Goal: Transaction & Acquisition: Obtain resource

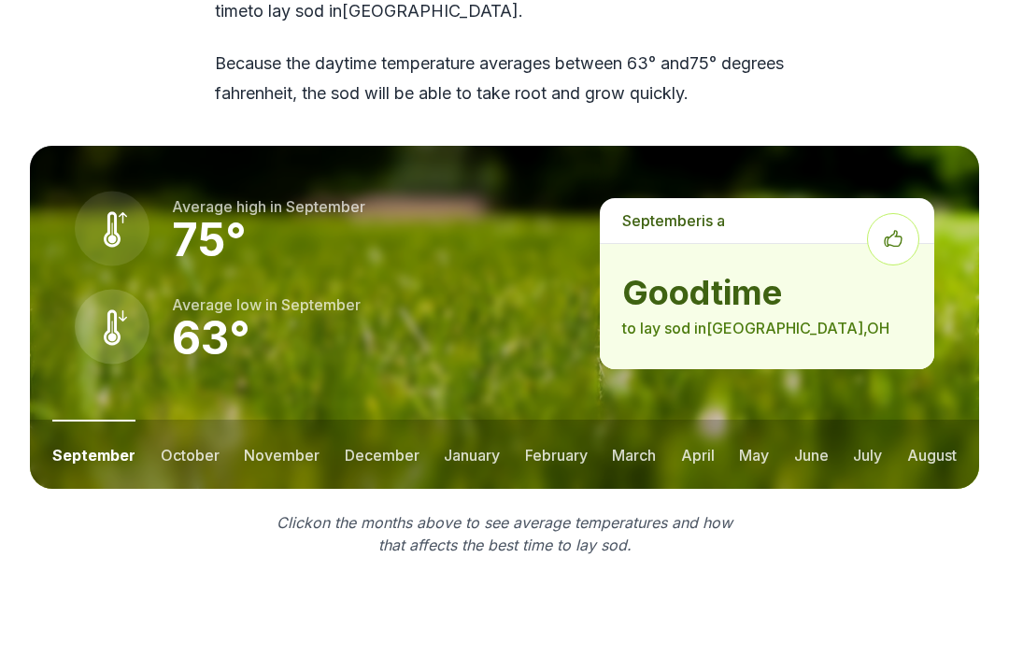
scroll to position [2589, 0]
click at [183, 420] on button "october" at bounding box center [190, 454] width 59 height 69
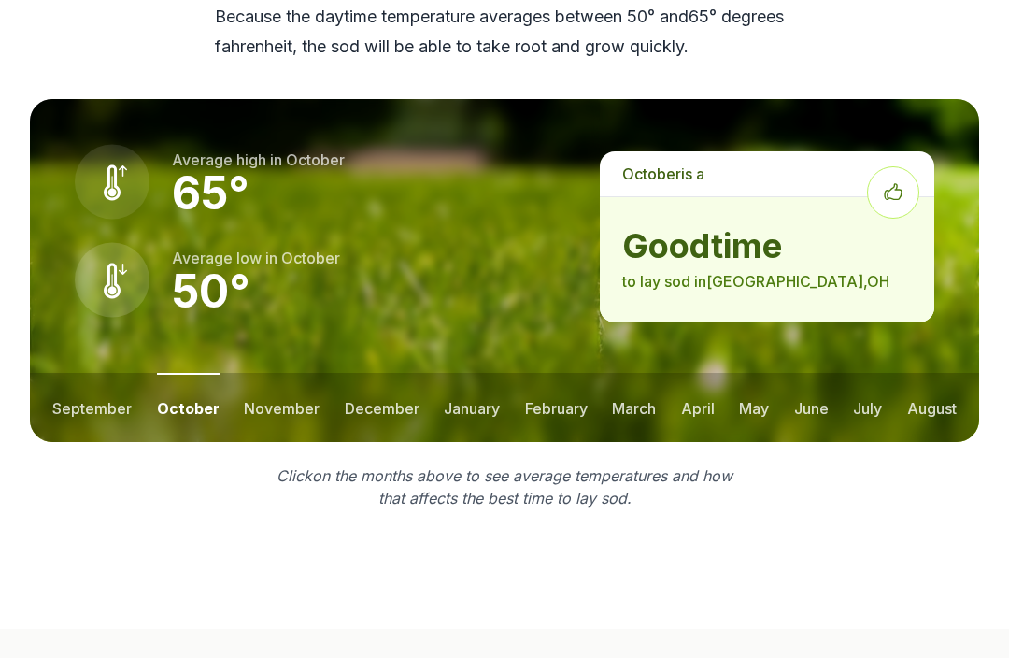
scroll to position [2636, 0]
click at [259, 373] on button "november" at bounding box center [282, 407] width 76 height 69
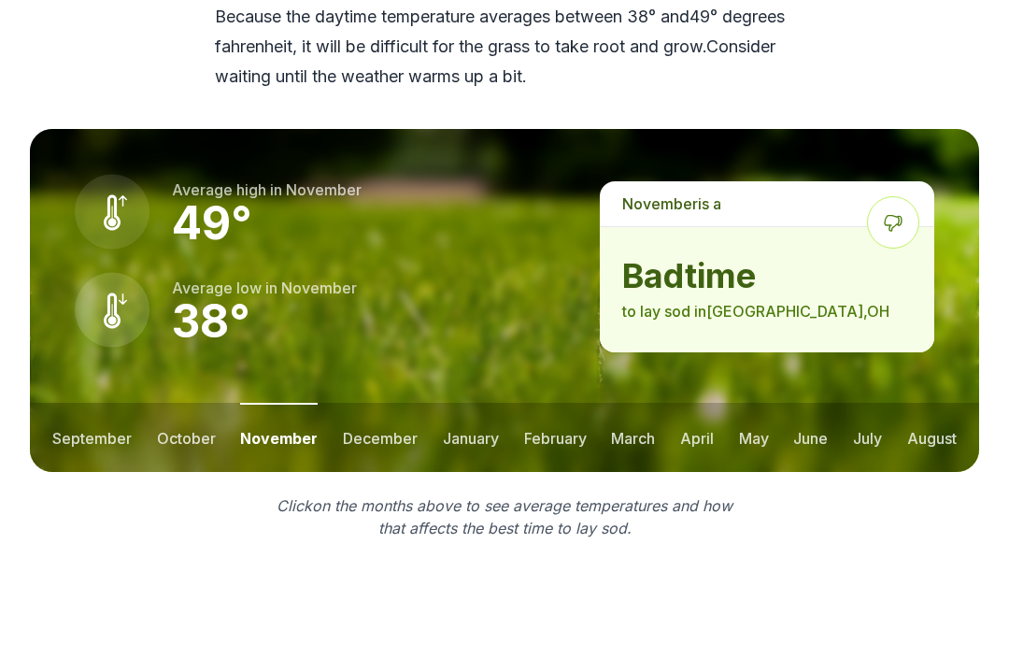
click at [160, 403] on button "october" at bounding box center [186, 437] width 59 height 69
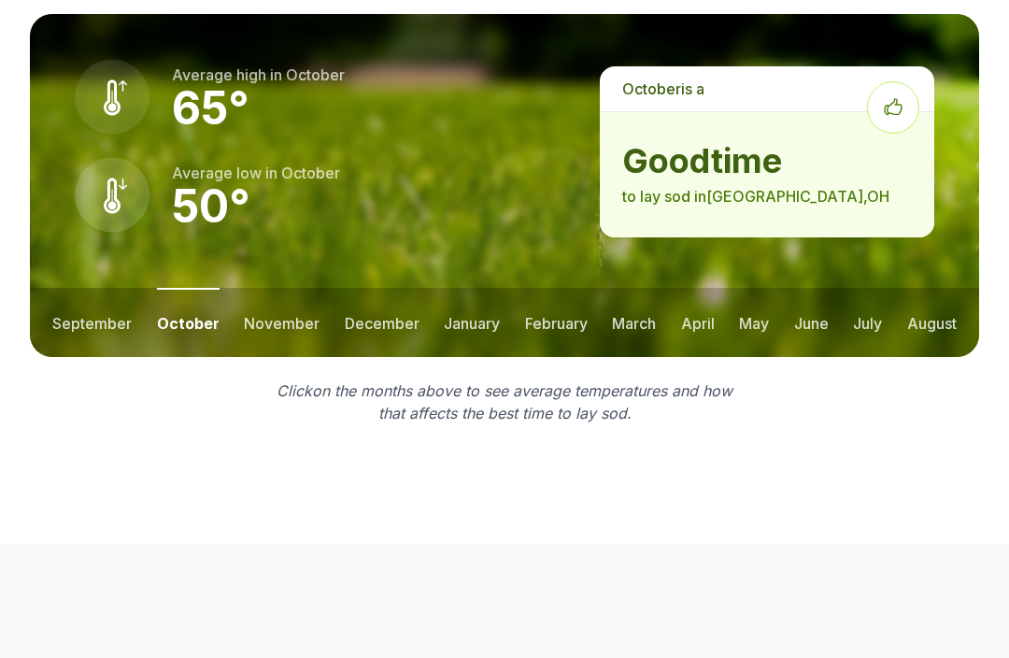
scroll to position [2718, 0]
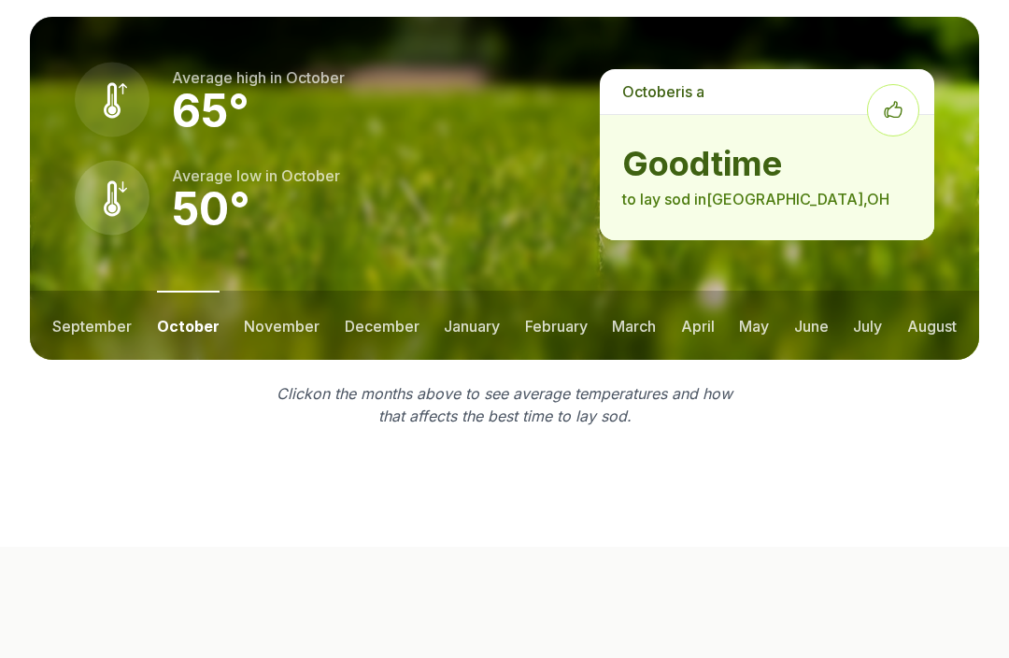
click at [641, 291] on button "march" at bounding box center [634, 325] width 44 height 69
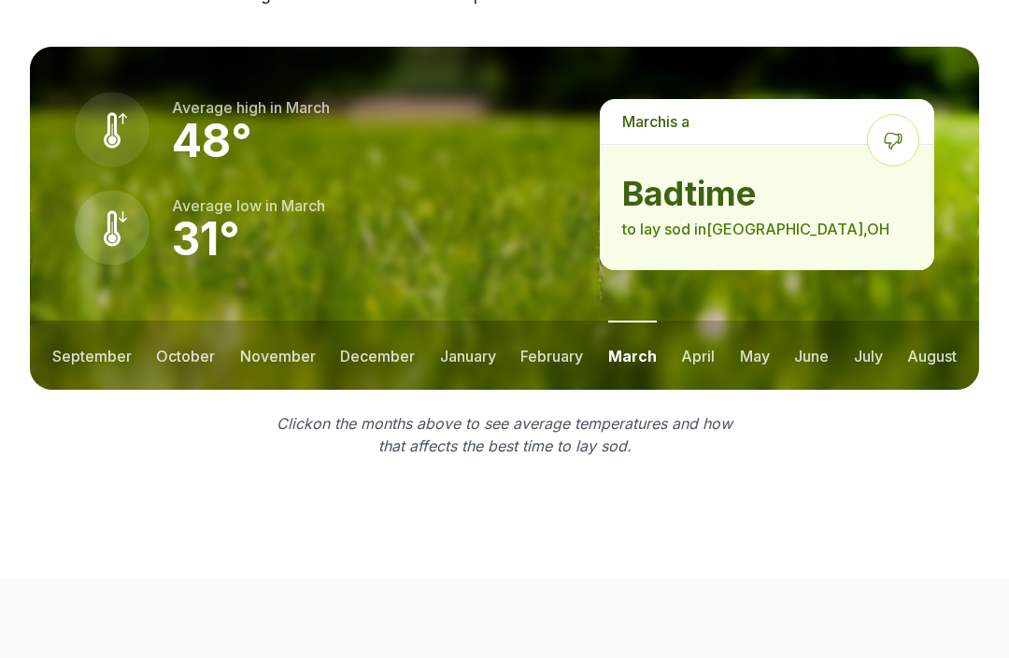
click at [707, 321] on button "april" at bounding box center [698, 355] width 34 height 69
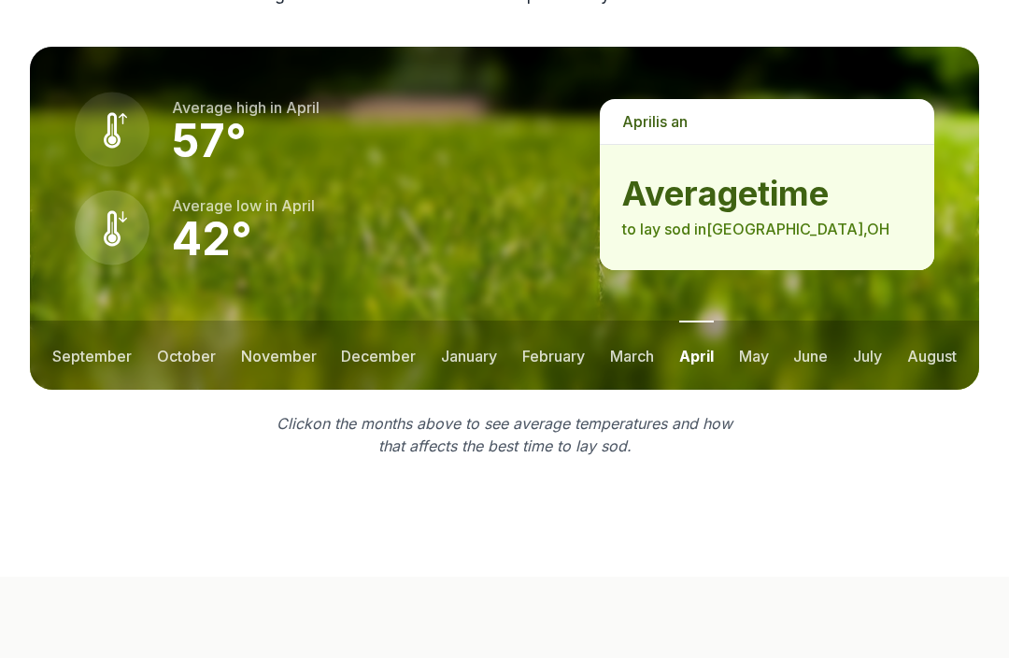
click at [765, 321] on button "may" at bounding box center [754, 355] width 30 height 69
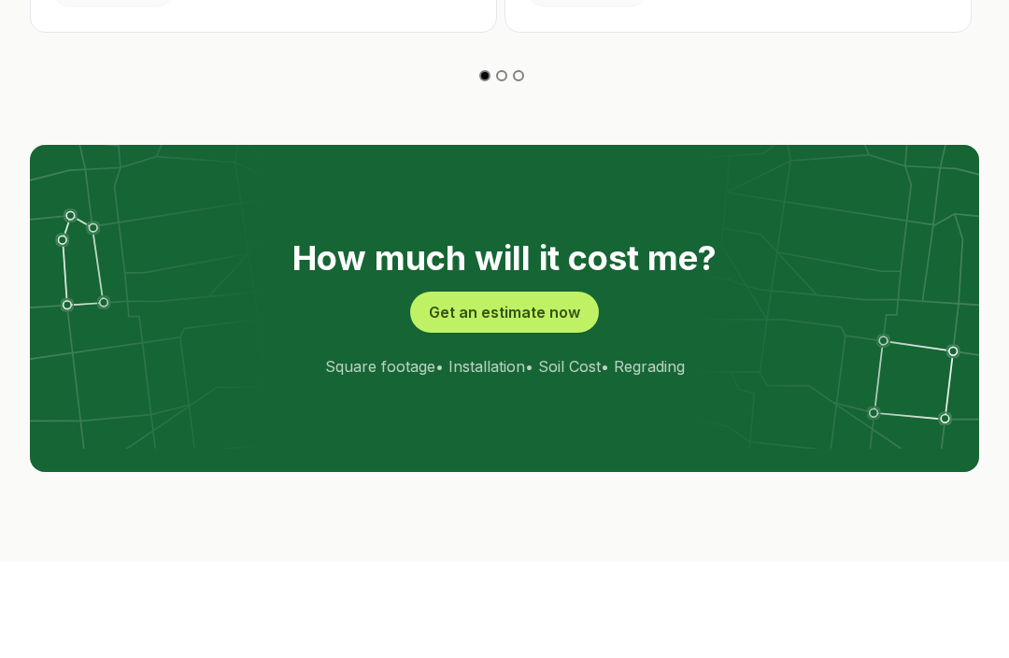
scroll to position [3697, 0]
click at [563, 292] on button "Get an estimate now" at bounding box center [504, 312] width 189 height 41
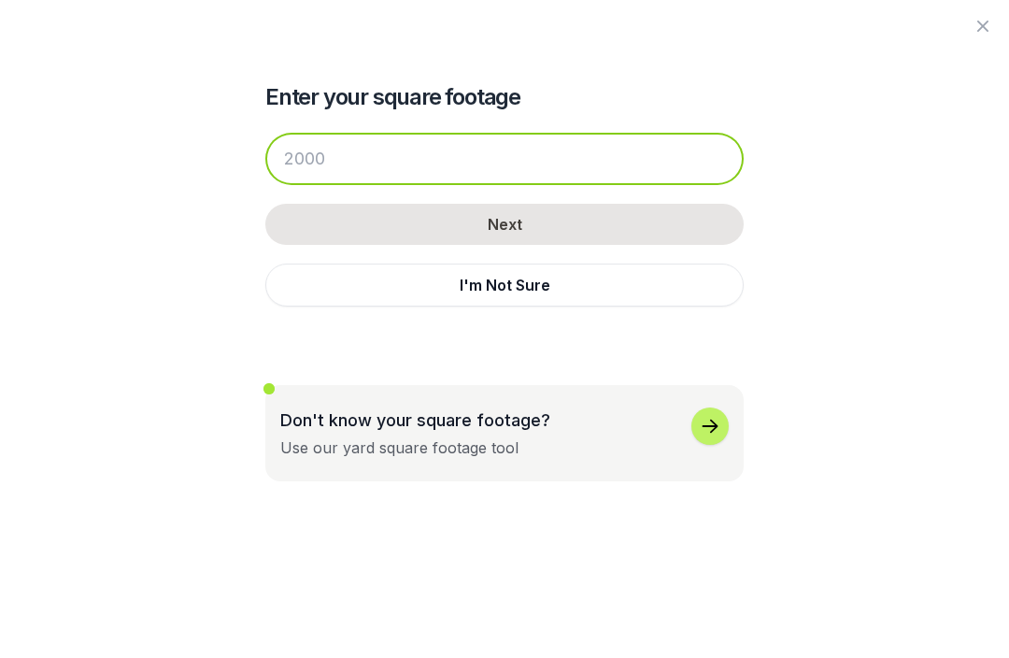
click at [665, 151] on input "number" at bounding box center [504, 159] width 479 height 52
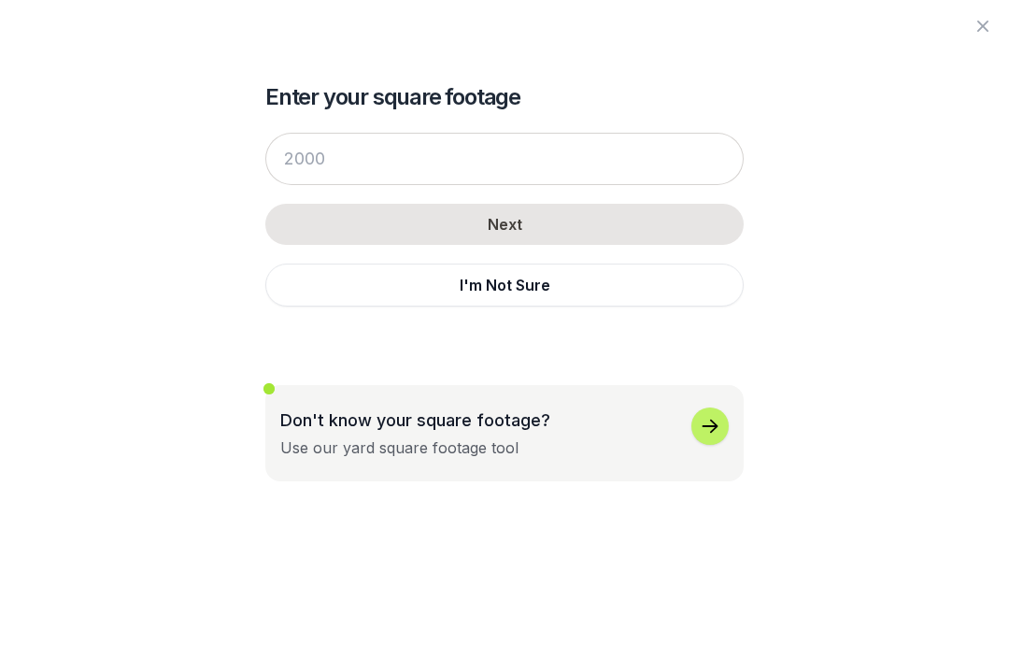
click at [831, 176] on div "Enter your square footage Next I'm Not Sure Don't know your square footage? Use…" at bounding box center [505, 240] width 950 height 481
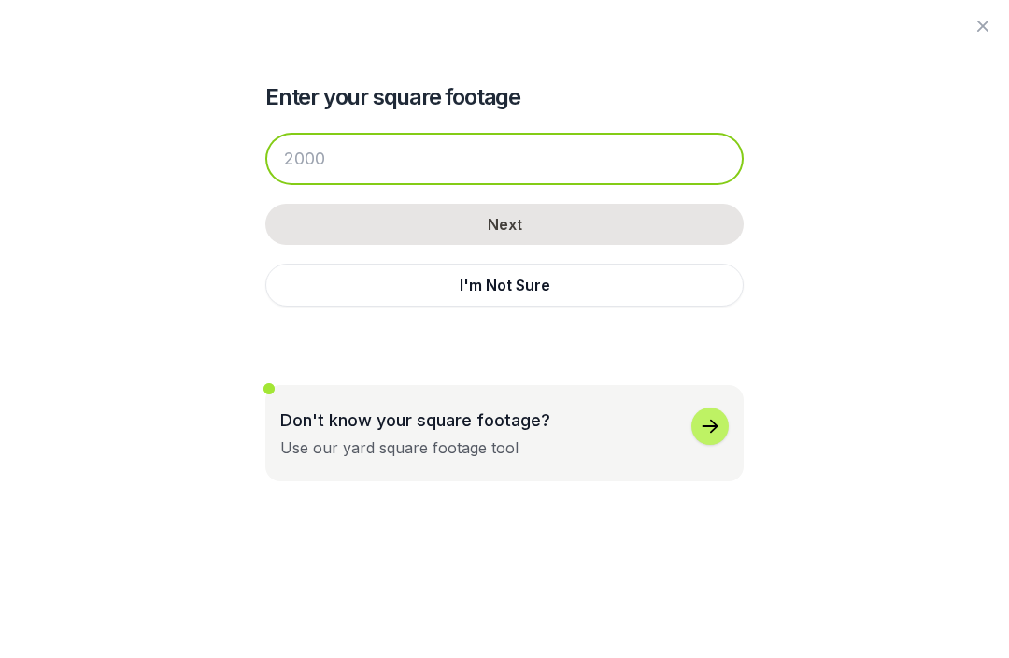
click at [561, 160] on input "number" at bounding box center [504, 159] width 479 height 52
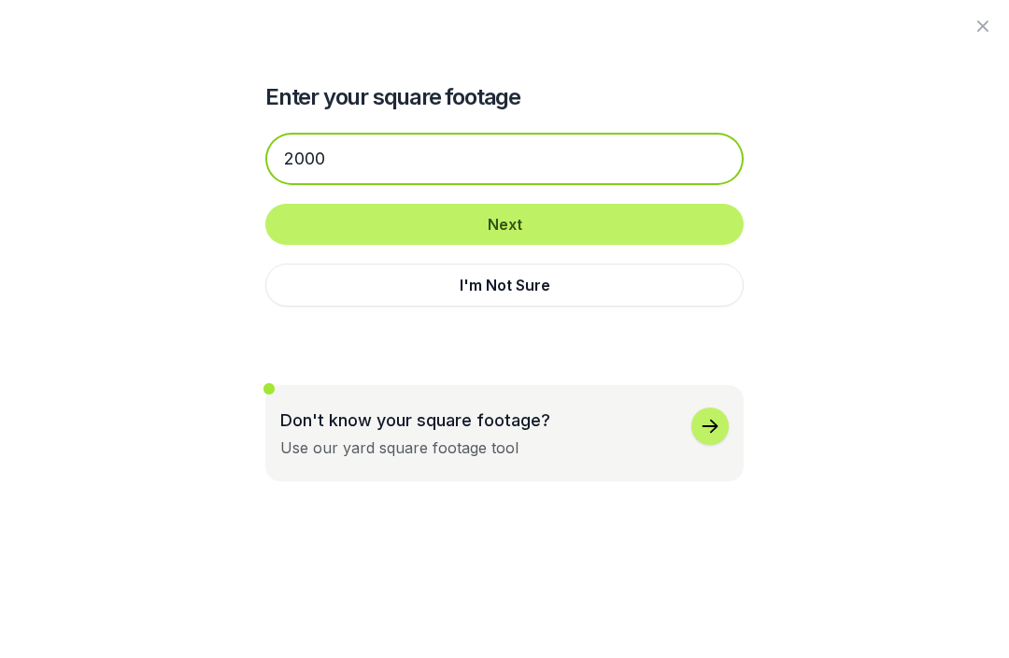
type input "2000"
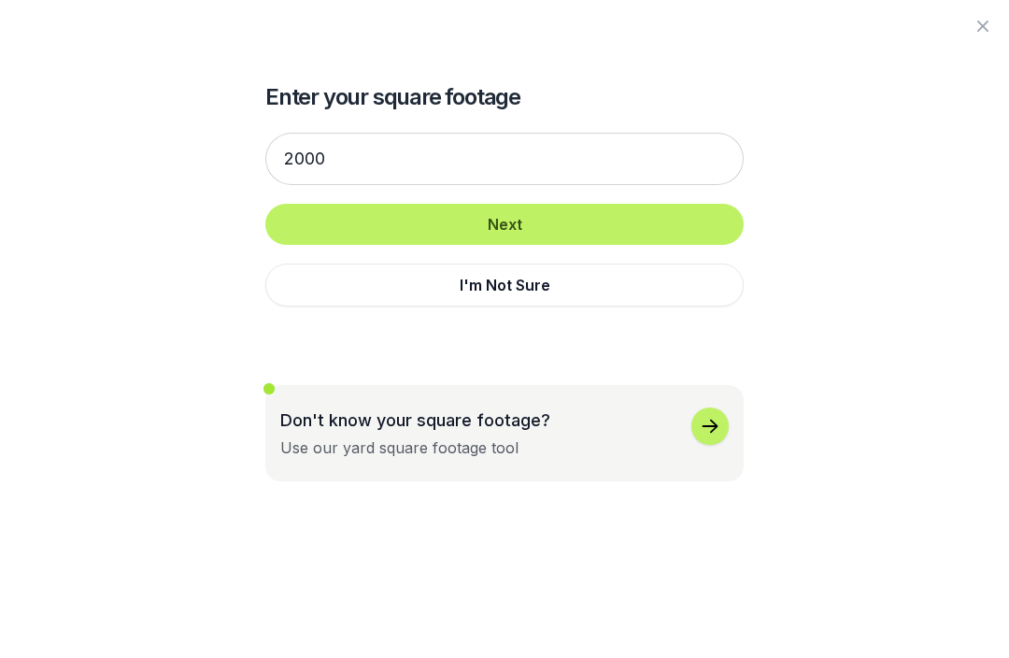
click at [671, 219] on button "Next" at bounding box center [504, 224] width 479 height 41
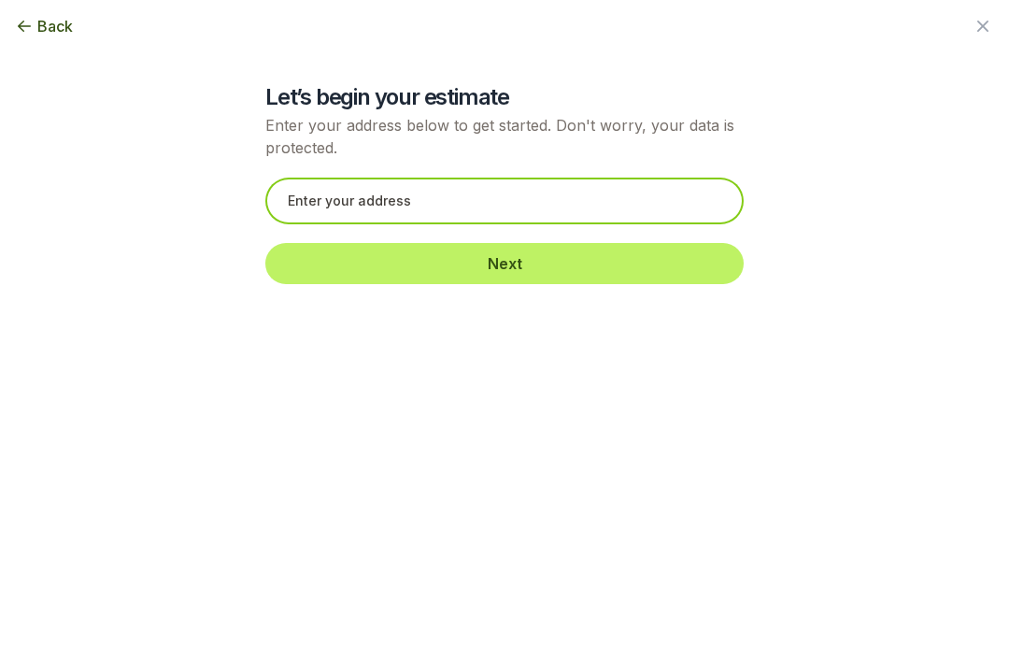
click at [698, 205] on input "text" at bounding box center [504, 201] width 479 height 47
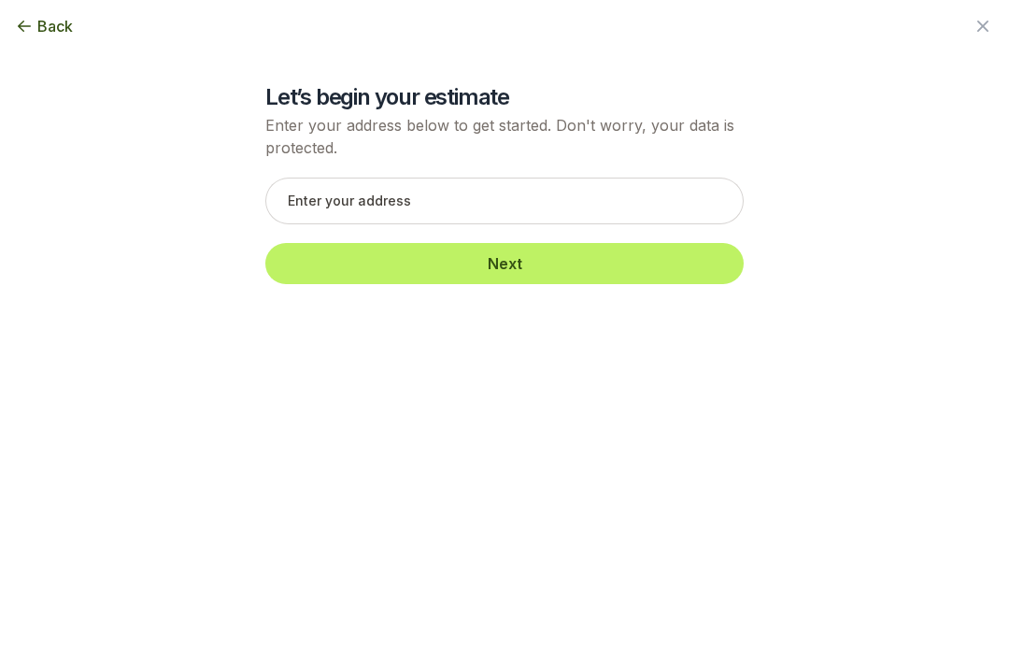
click at [35, 21] on button "Back" at bounding box center [44, 26] width 58 height 22
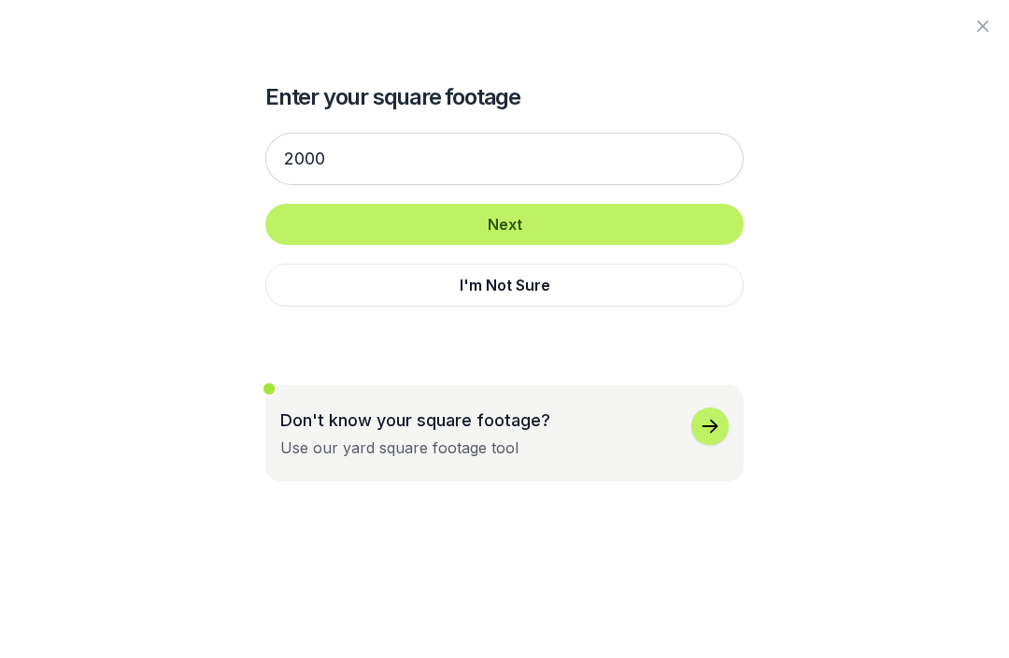
click at [35, 44] on div at bounding box center [504, 26] width 1009 height 52
